Goal: Obtain resource: Download file/media

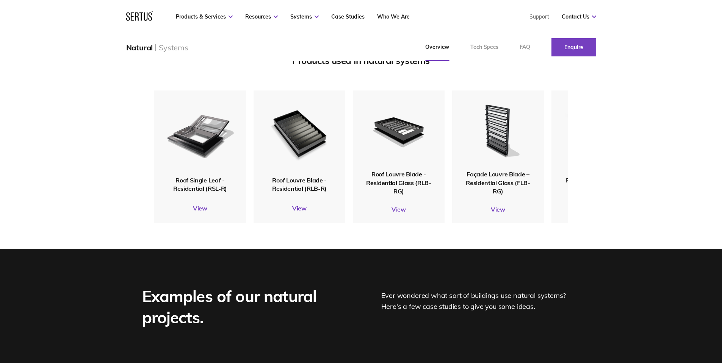
scroll to position [947, 0]
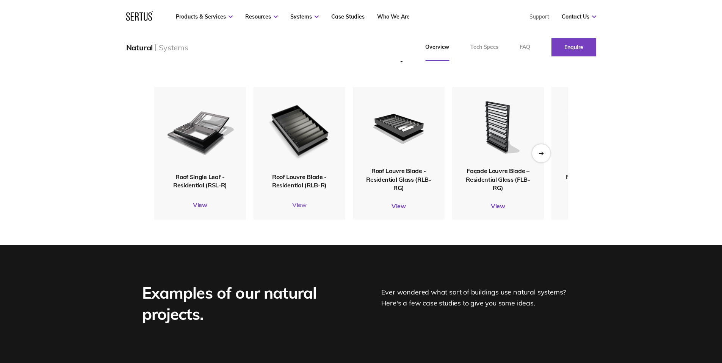
click at [297, 209] on link "View" at bounding box center [299, 205] width 92 height 8
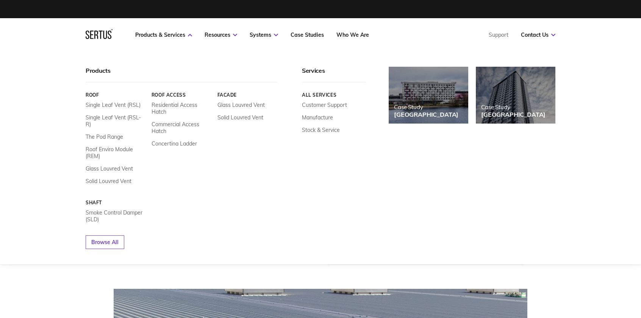
click at [94, 95] on link "Roof" at bounding box center [116, 95] width 60 height 6
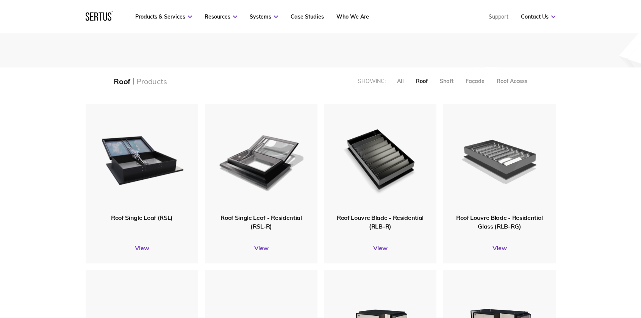
scroll to position [152, 0]
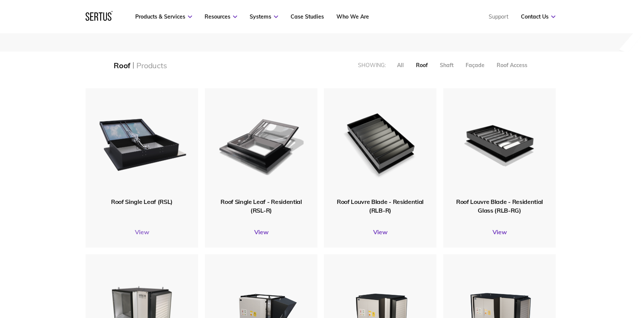
click at [142, 234] on link "View" at bounding box center [142, 232] width 113 height 8
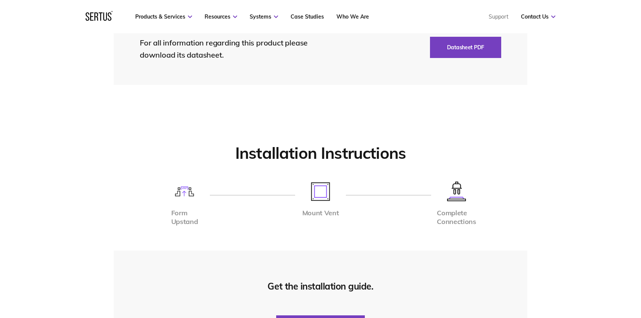
scroll to position [1781, 0]
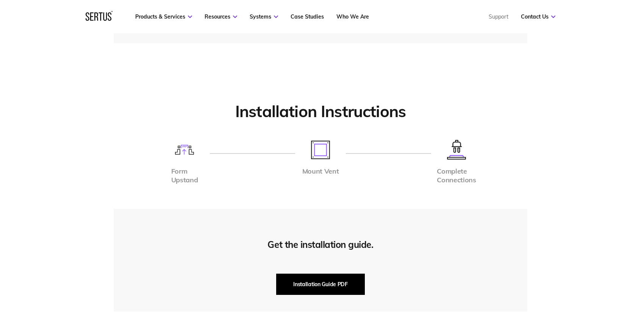
click at [302, 284] on button "Installation Guide PDF" at bounding box center [320, 284] width 89 height 21
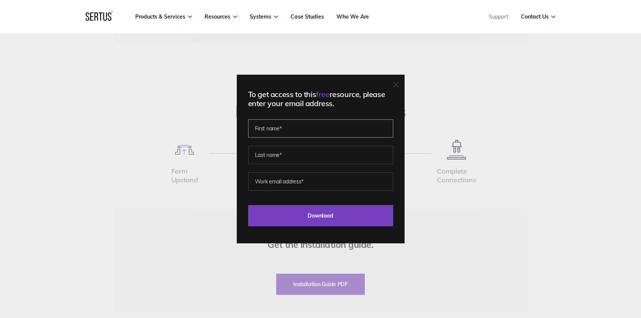
click at [309, 128] on input "text" at bounding box center [320, 128] width 145 height 18
type input "[PERSON_NAME]"
type input "Bontoft"
type input "[EMAIL_ADDRESS][DOMAIN_NAME]"
drag, startPoint x: 272, startPoint y: 183, endPoint x: 194, endPoint y: 177, distance: 78.6
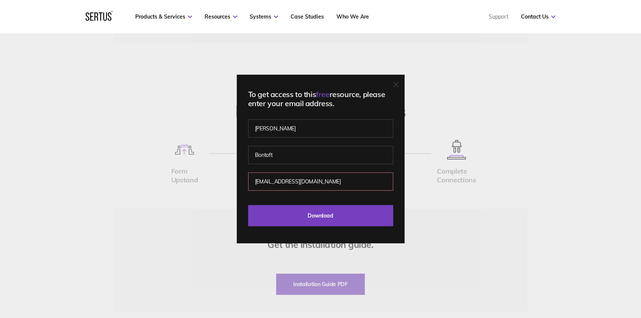
click at [194, 177] on div "To get access to this free resource, please enter your email address. [PERSON_N…" at bounding box center [320, 159] width 641 height 318
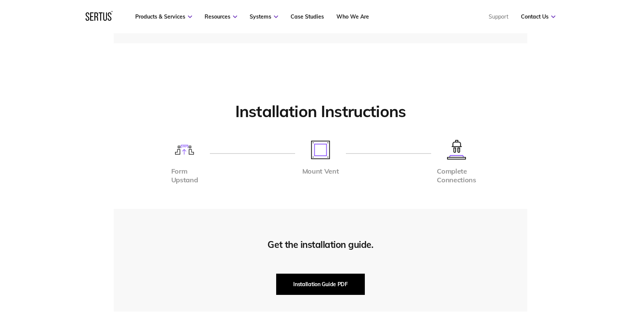
click at [338, 290] on button "Installation Guide PDF" at bounding box center [320, 284] width 89 height 21
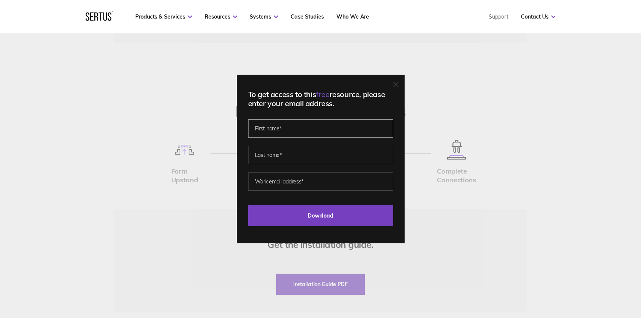
click at [308, 127] on input "text" at bounding box center [320, 128] width 145 height 18
type input "[PERSON_NAME]"
type input "Bontoft"
type input "[EMAIL_ADDRESS][DOMAIN_NAME]"
drag, startPoint x: 316, startPoint y: 184, endPoint x: 236, endPoint y: 185, distance: 79.9
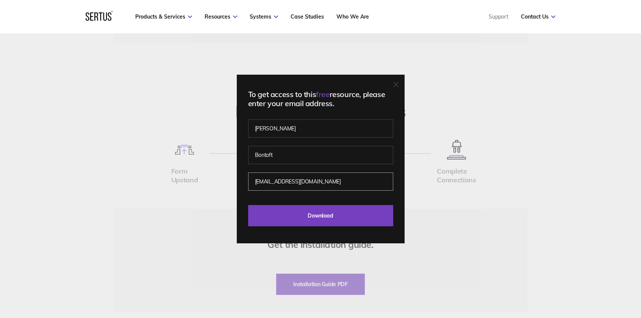
click at [236, 185] on div "To get access to this free resource, please enter your email address. [PERSON_N…" at bounding box center [320, 159] width 641 height 318
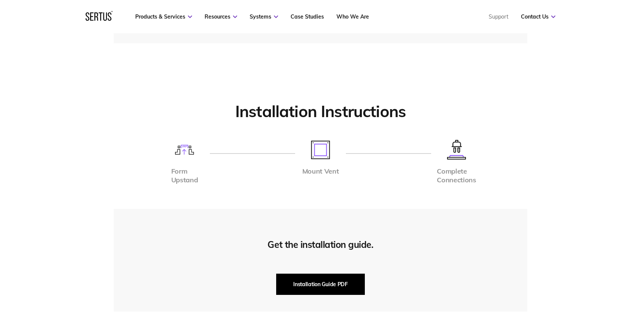
click at [343, 282] on button "Installation Guide PDF" at bounding box center [320, 284] width 89 height 21
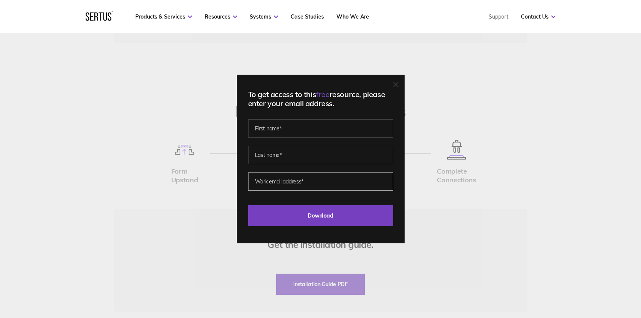
click at [327, 184] on input "email" at bounding box center [320, 181] width 145 height 18
type input "[PERSON_NAME][EMAIL_ADDRESS][DOMAIN_NAME]"
click at [299, 132] on input "text" at bounding box center [320, 128] width 145 height 18
type input "[PERSON_NAME]"
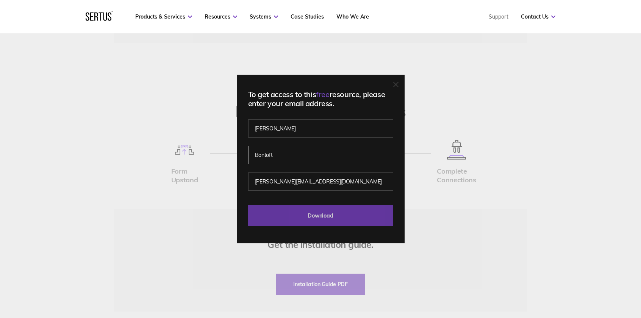
type input "Bontoft"
click at [377, 214] on input "Download" at bounding box center [320, 215] width 145 height 21
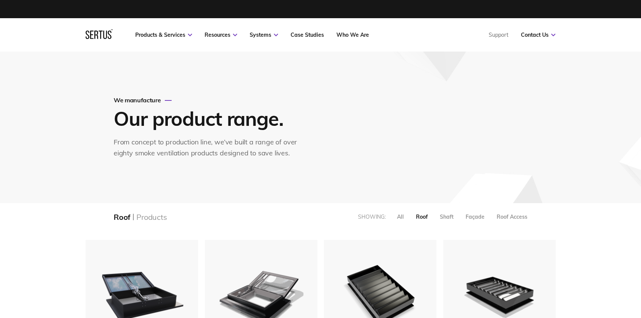
scroll to position [658, 481]
